Goal: Information Seeking & Learning: Compare options

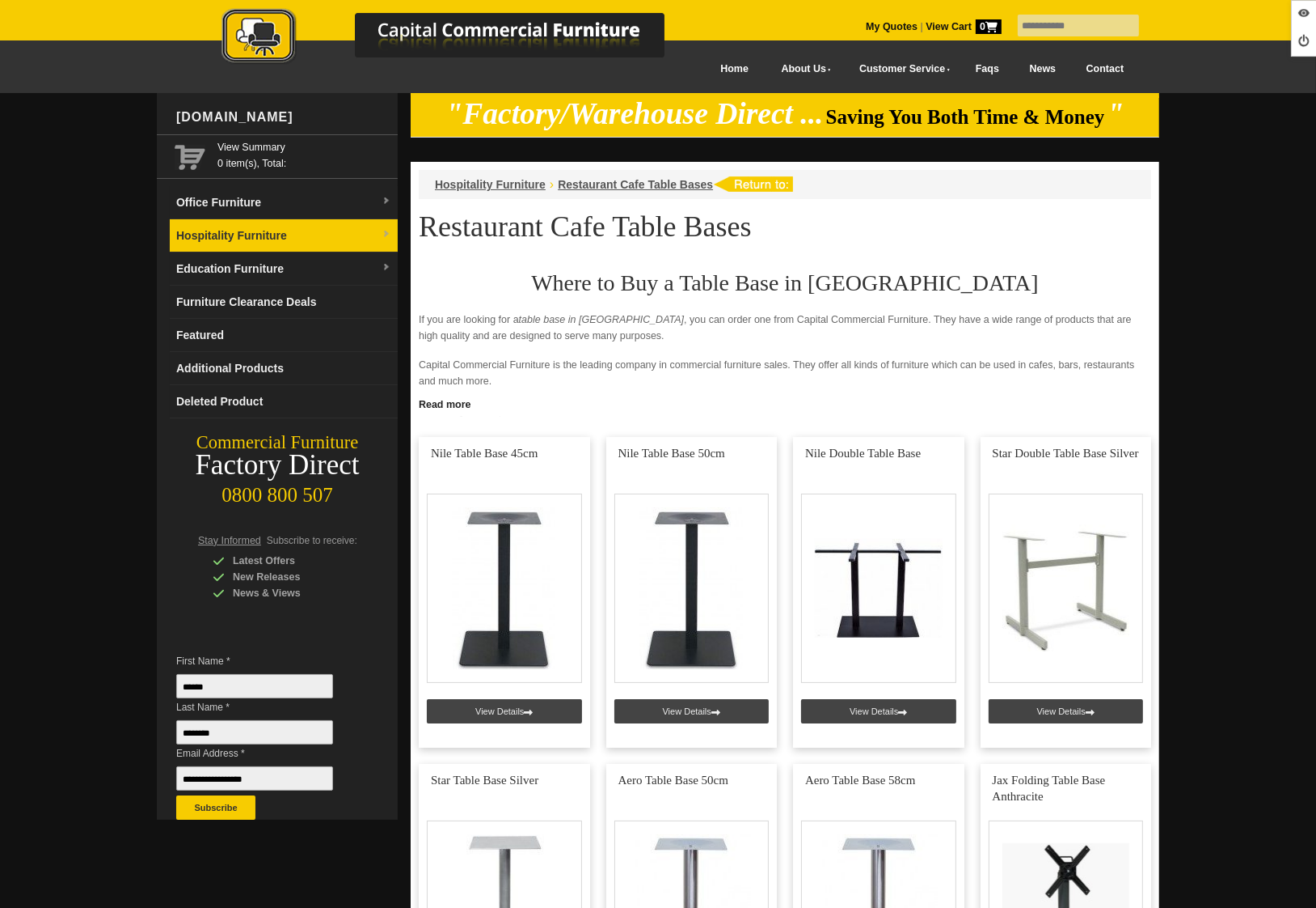
click at [295, 241] on link "Hospitality Furniture" at bounding box center [284, 235] width 228 height 33
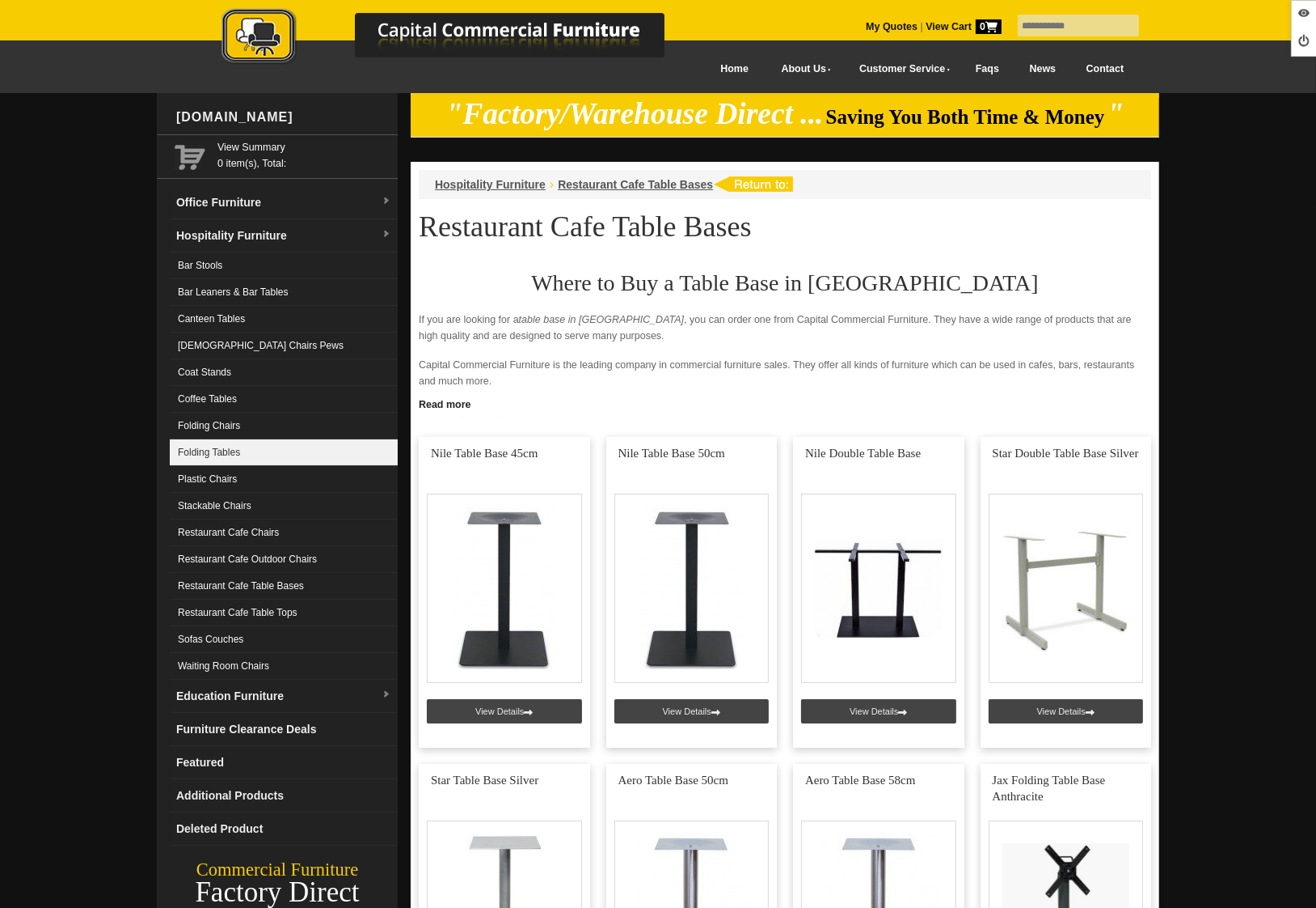
click at [246, 447] on link "Folding Tables" at bounding box center [284, 452] width 228 height 27
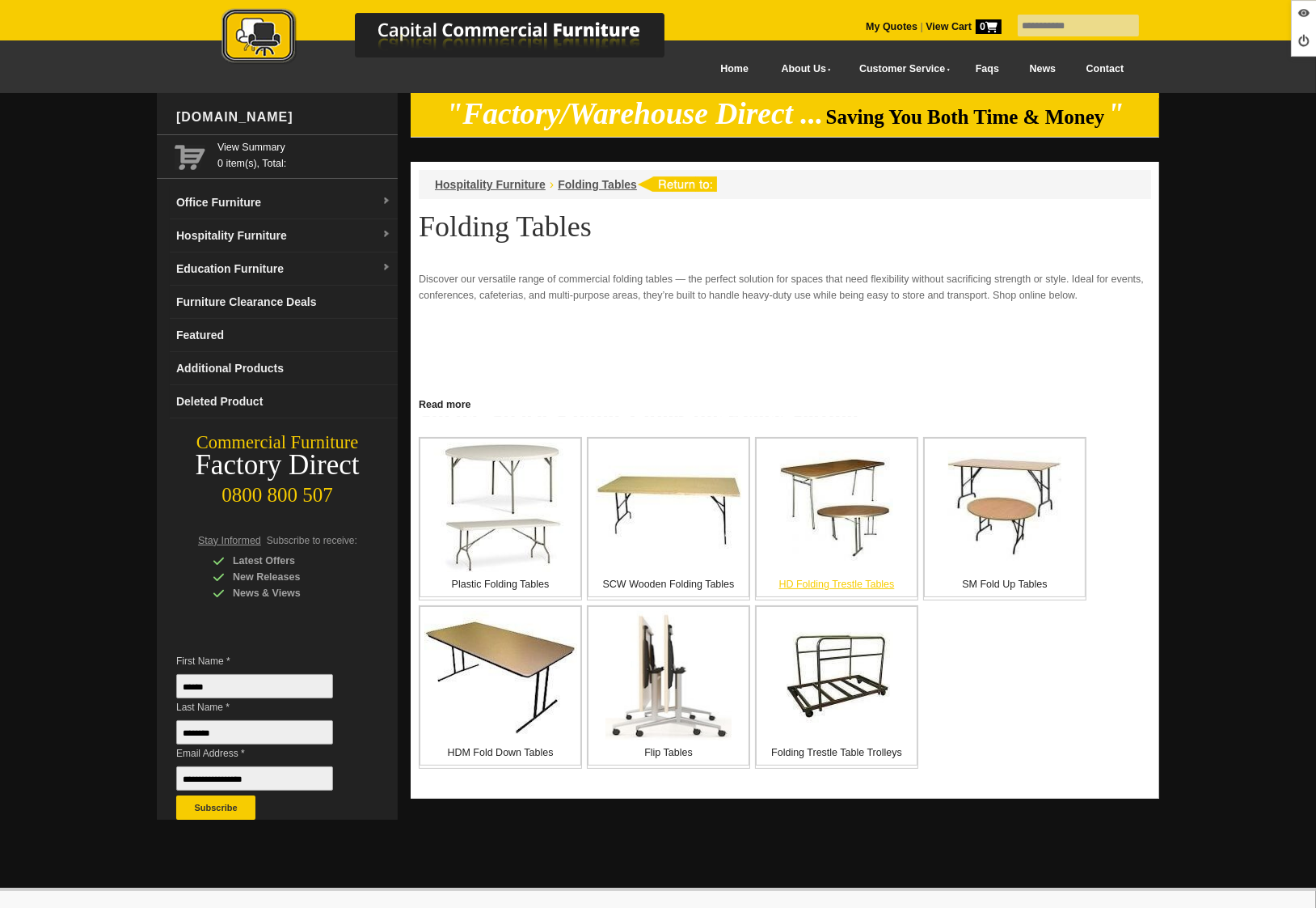
click at [833, 527] on img at bounding box center [836, 507] width 113 height 113
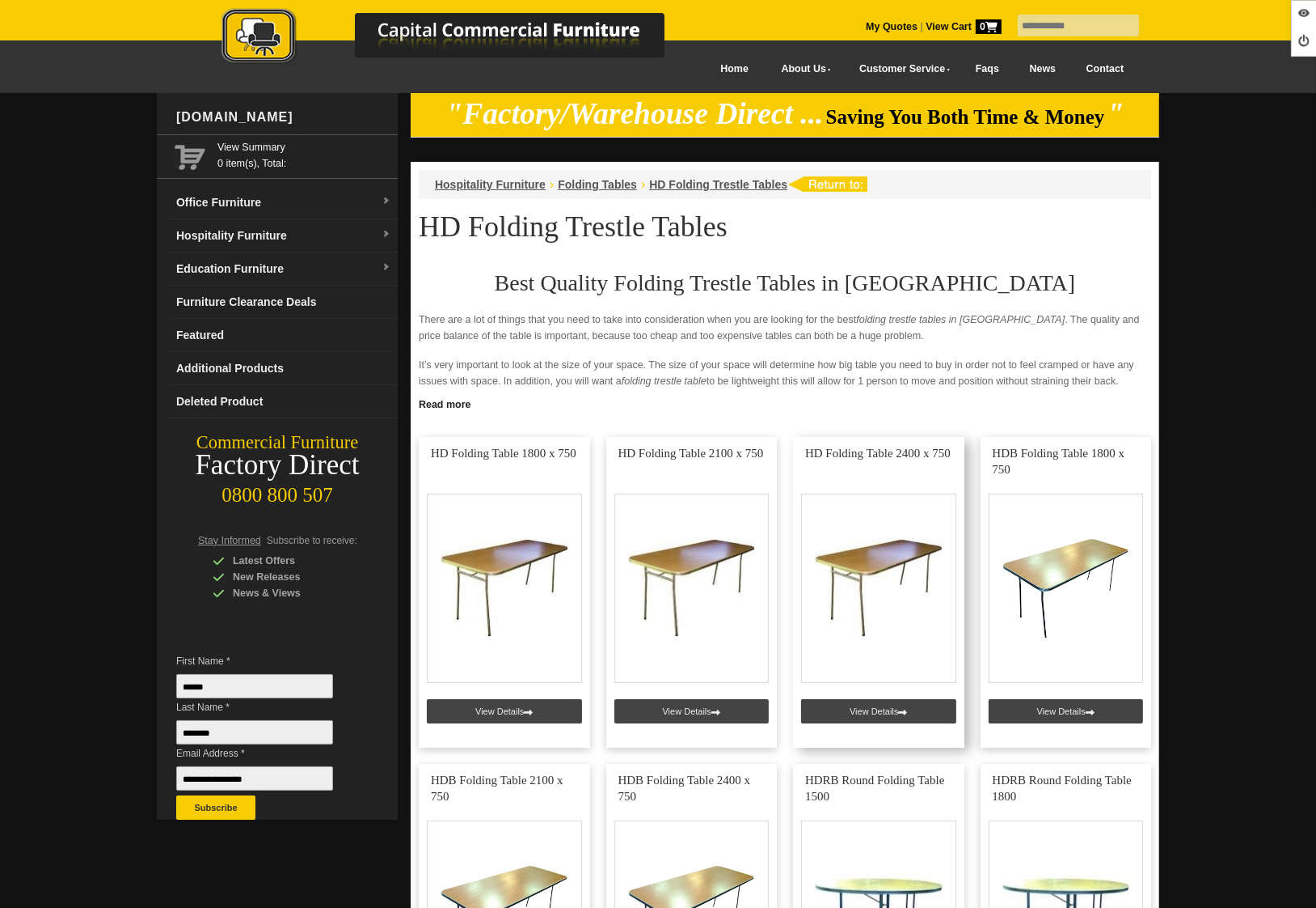
click at [852, 709] on link at bounding box center [878, 592] width 172 height 311
click at [604, 186] on span "Folding Tables" at bounding box center [597, 184] width 79 height 13
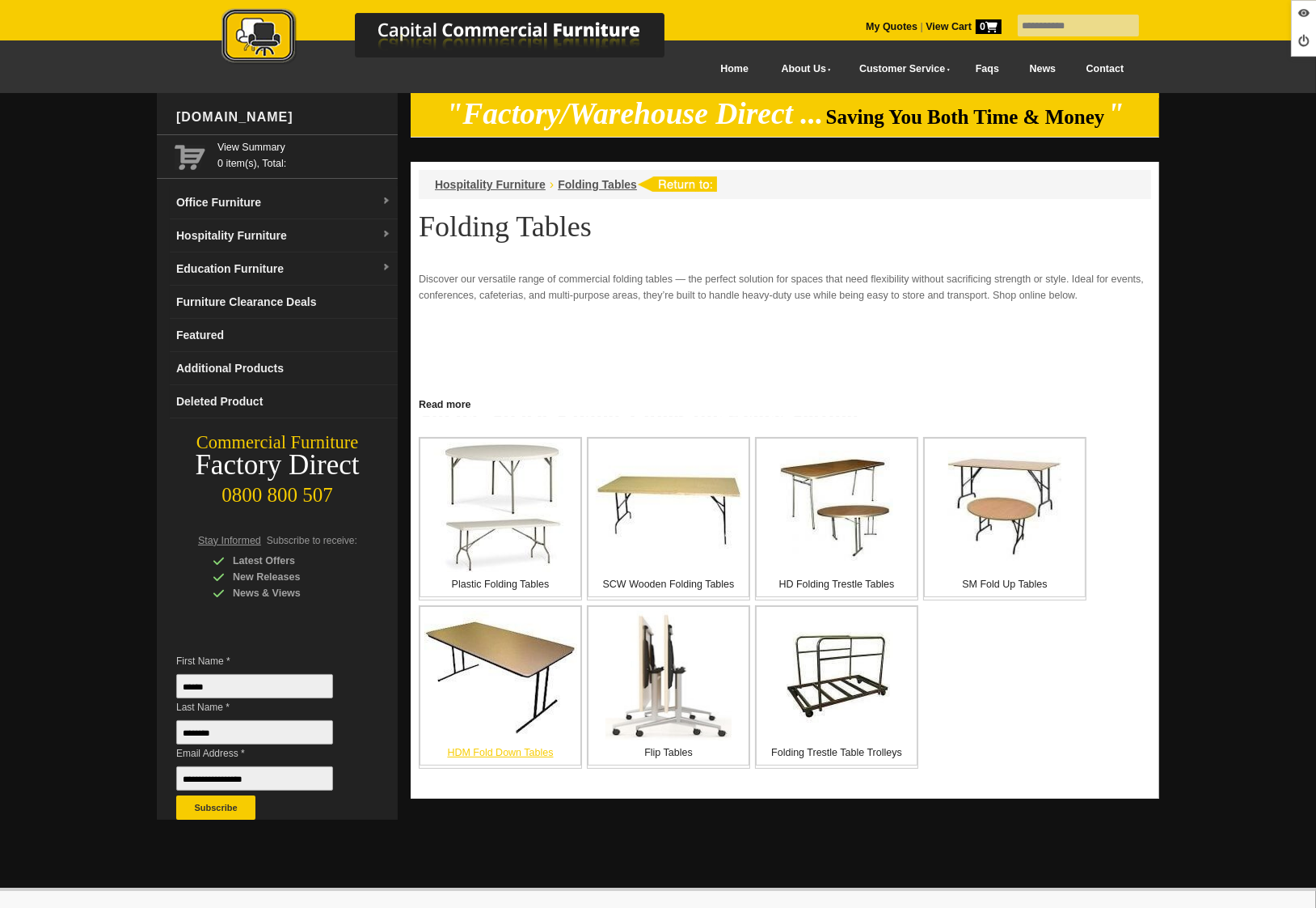
click at [540, 685] on img at bounding box center [501, 675] width 153 height 129
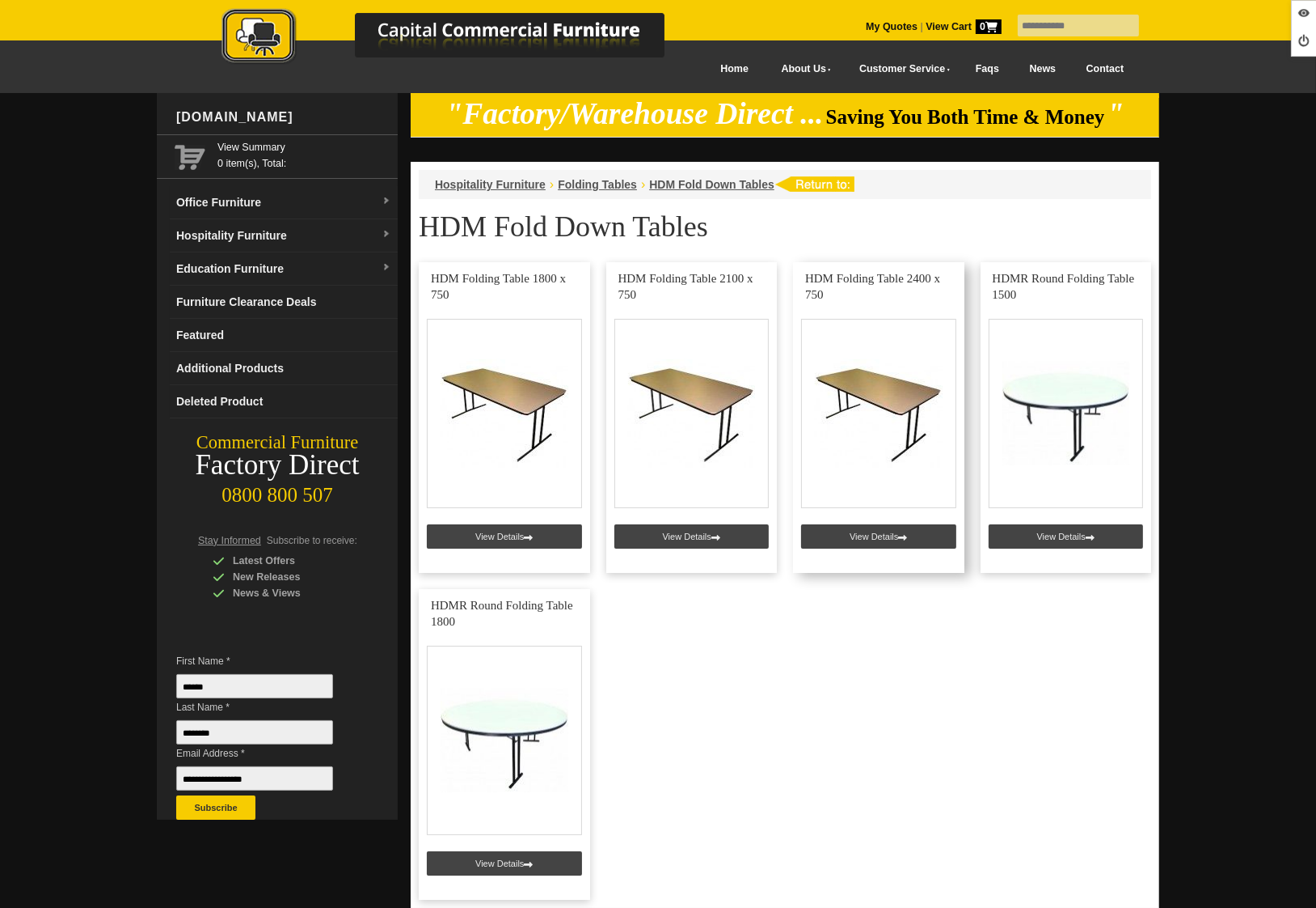
click at [863, 538] on link at bounding box center [878, 417] width 172 height 311
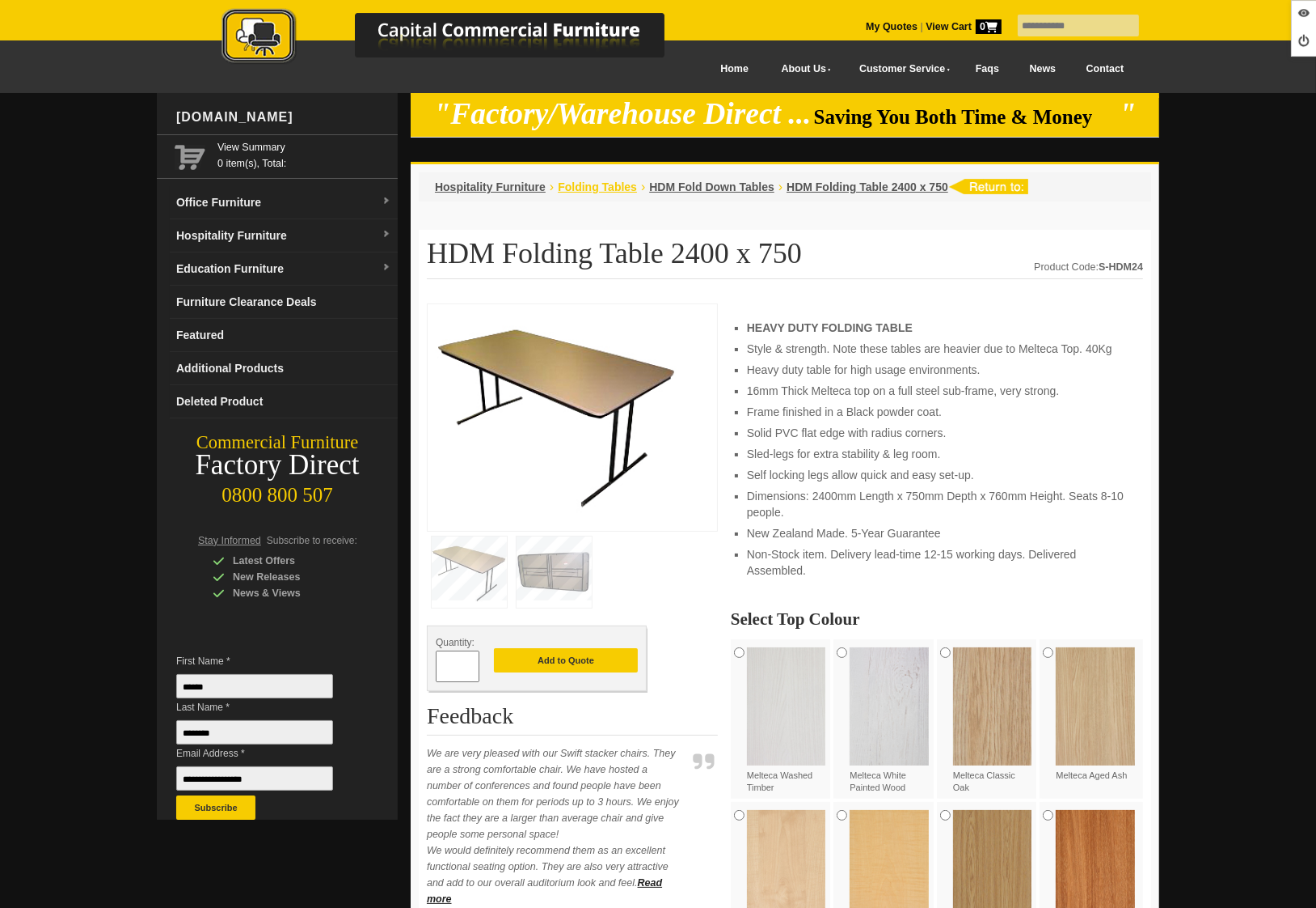
click at [599, 191] on span "Folding Tables" at bounding box center [597, 187] width 79 height 13
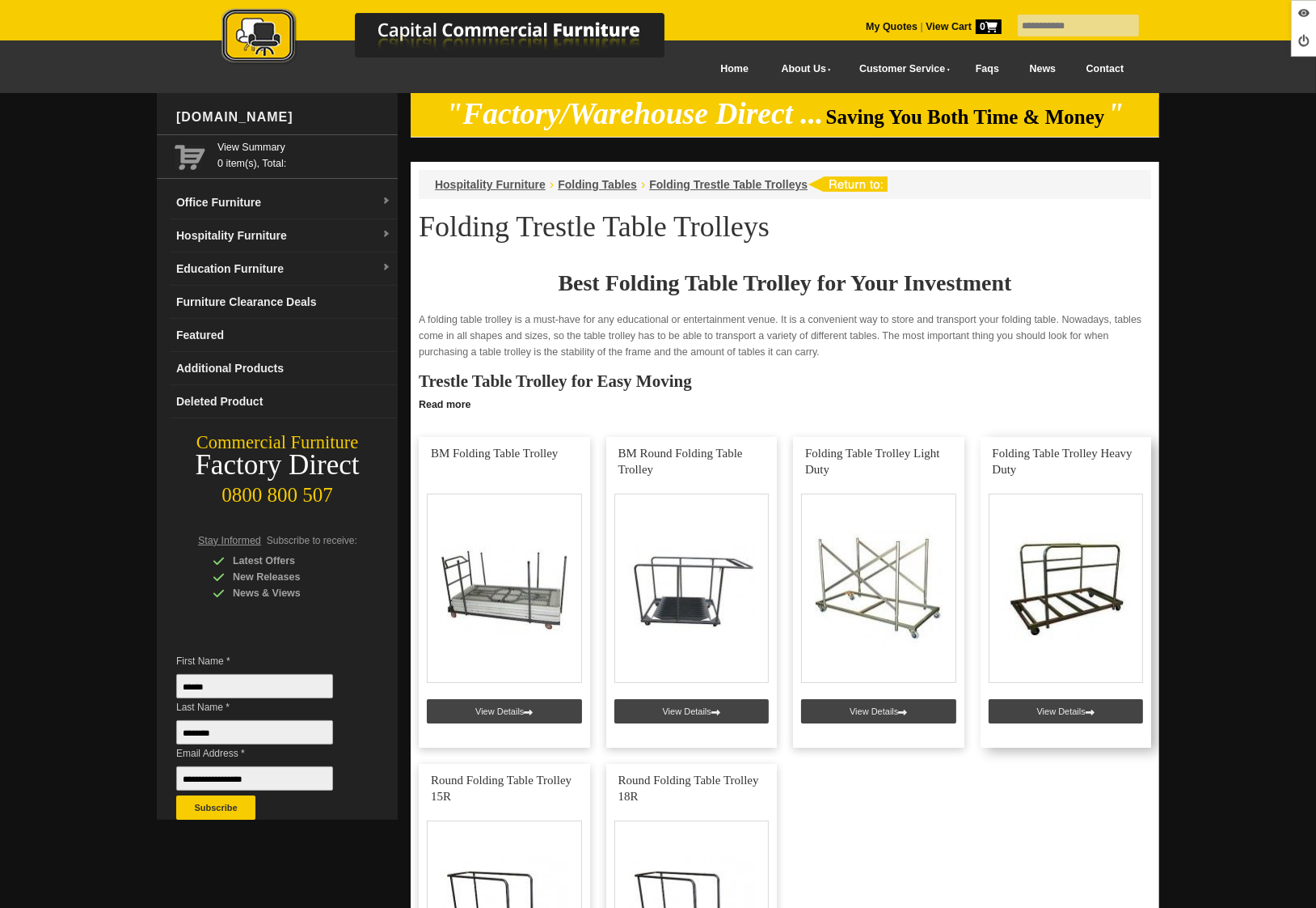
click at [1058, 694] on link at bounding box center [1066, 592] width 172 height 311
